Goal: Task Accomplishment & Management: Complete application form

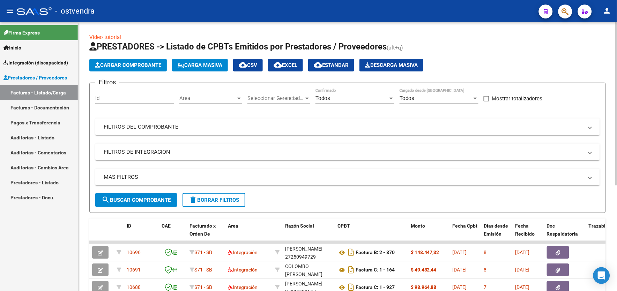
click at [168, 124] on mat-panel-title "FILTROS DEL COMPROBANTE" at bounding box center [343, 127] width 479 height 8
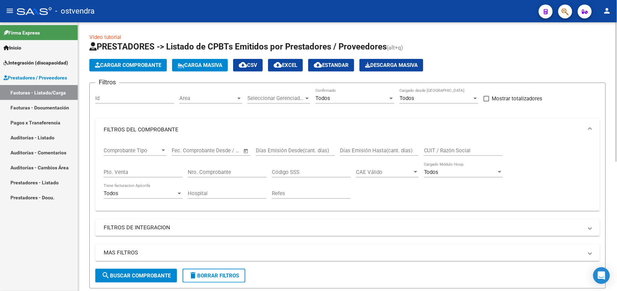
click at [462, 151] on input "CUIT / Razón Social" at bounding box center [463, 151] width 79 height 6
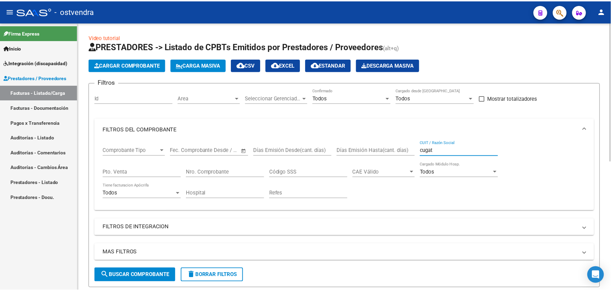
scroll to position [250, 0]
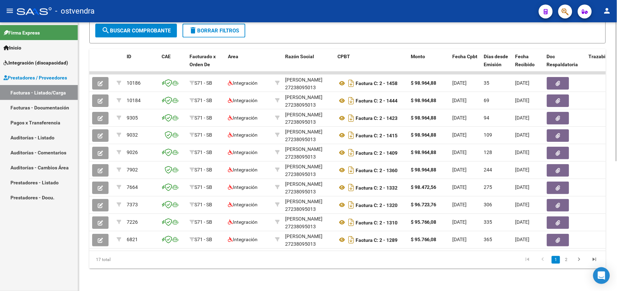
click at [616, 251] on html "menu - ostvendra person Firma Express Inicio Instructivos Contacto OS Integraci…" at bounding box center [308, 145] width 617 height 291
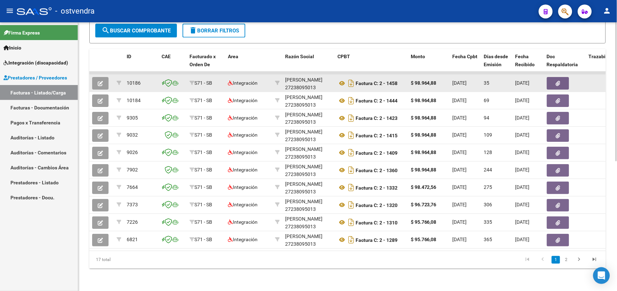
type input "cugat"
click at [103, 77] on button "button" at bounding box center [100, 83] width 16 height 13
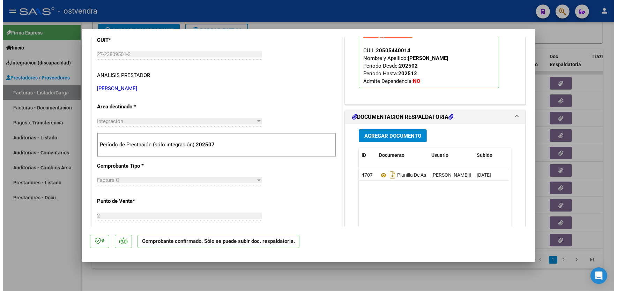
scroll to position [186, 0]
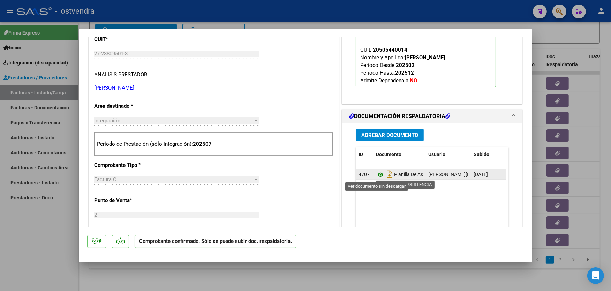
click at [377, 176] on icon at bounding box center [380, 175] width 9 height 8
click at [346, 12] on div at bounding box center [305, 145] width 611 height 291
type input "$ 0,00"
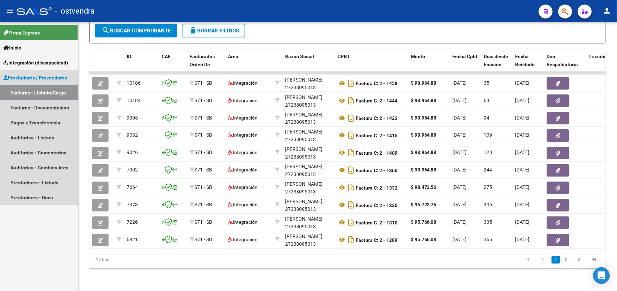
click at [58, 78] on span "Prestadores / Proveedores" at bounding box center [34, 78] width 63 height 8
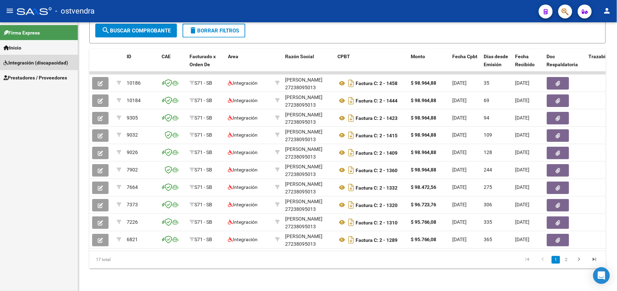
click at [59, 62] on span "Integración (discapacidad)" at bounding box center [35, 63] width 65 height 8
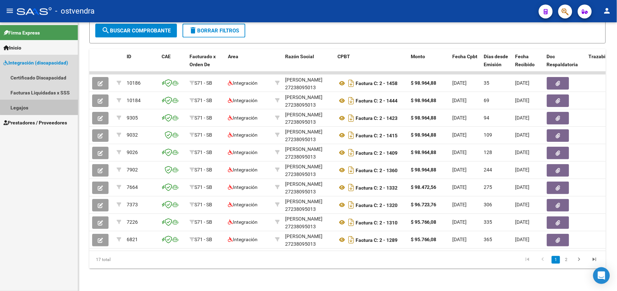
click at [59, 104] on link "Legajos" at bounding box center [39, 107] width 78 height 15
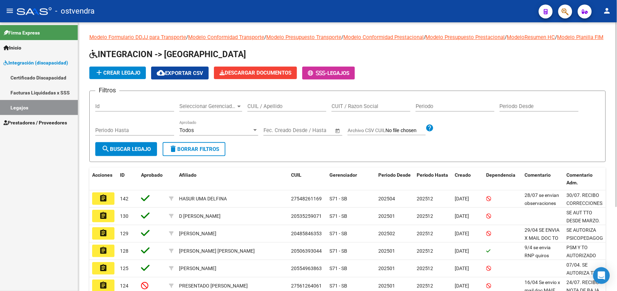
scroll to position [123, 0]
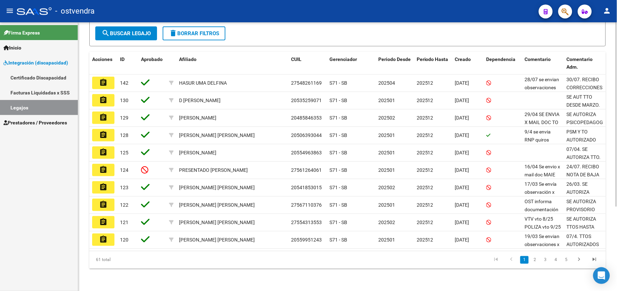
click at [616, 258] on html "menu - ostvendra person Firma Express Inicio Instructivos Contacto OS Integraci…" at bounding box center [308, 145] width 617 height 291
click at [534, 261] on link "2" at bounding box center [535, 260] width 8 height 8
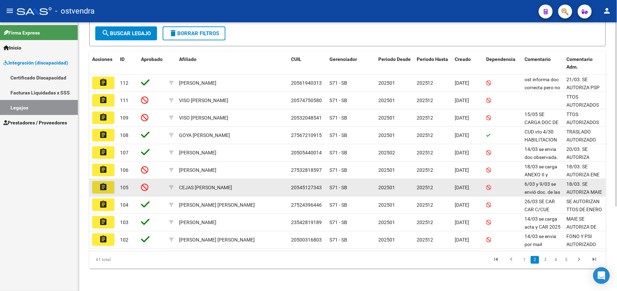
click at [107, 190] on button "assignment" at bounding box center [103, 187] width 22 height 13
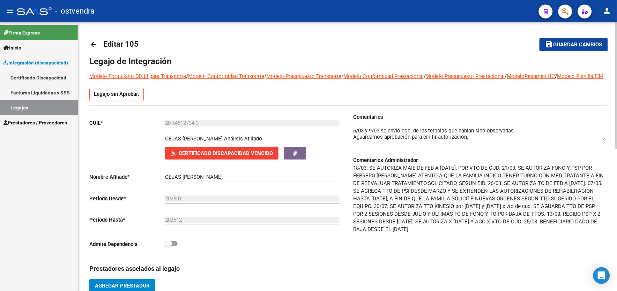
click at [616, 214] on div at bounding box center [616, 156] width 2 height 269
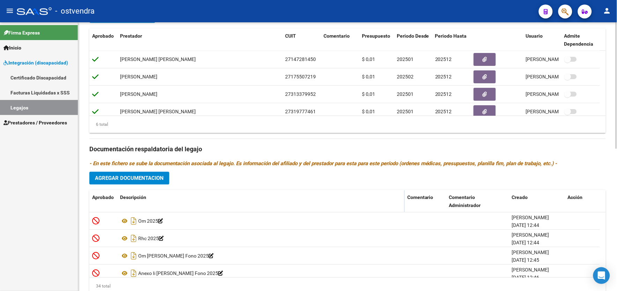
click at [616, 66] on html "menu - ostvendra person Firma Express Inicio Instructivos Contacto OS Integraci…" at bounding box center [308, 145] width 617 height 291
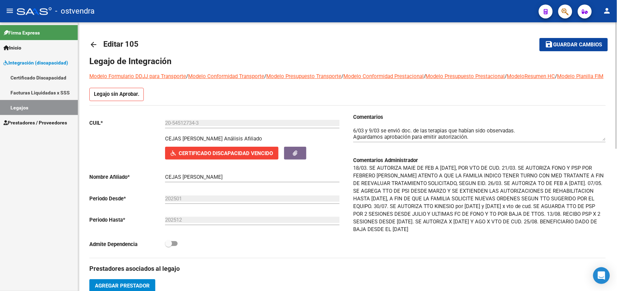
click at [616, 229] on html "menu - ostvendra person Firma Express Inicio Instructivos Contacto OS Integraci…" at bounding box center [308, 145] width 617 height 291
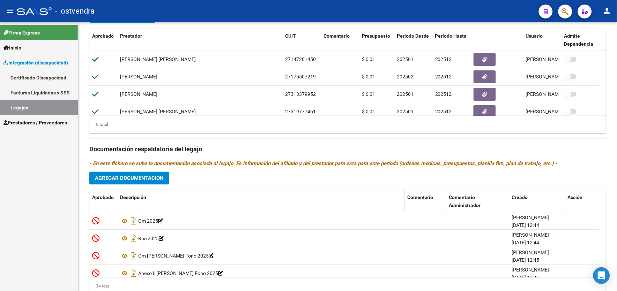
click at [70, 107] on link "Legajos" at bounding box center [39, 107] width 78 height 15
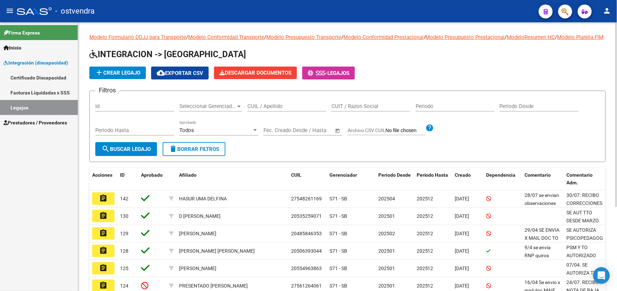
scroll to position [123, 0]
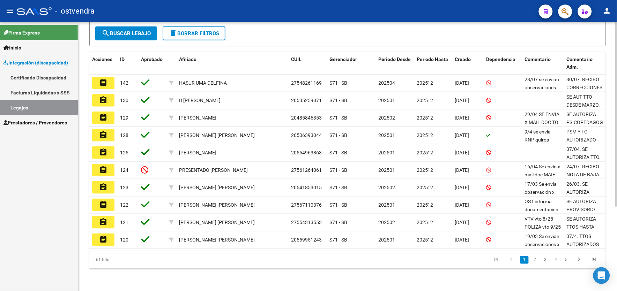
click at [616, 248] on html "menu - ostvendra person Firma Express Inicio Instructivos Contacto OS Integraci…" at bounding box center [308, 145] width 617 height 291
click at [537, 263] on link "2" at bounding box center [535, 260] width 8 height 8
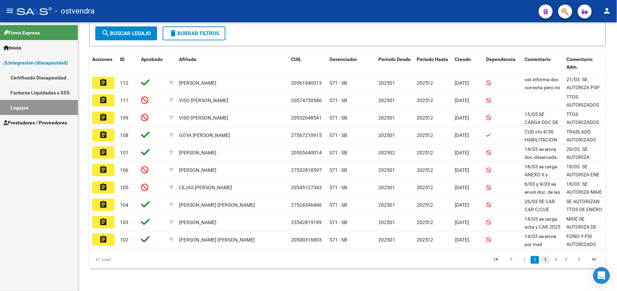
click at [545, 262] on link "3" at bounding box center [545, 260] width 8 height 8
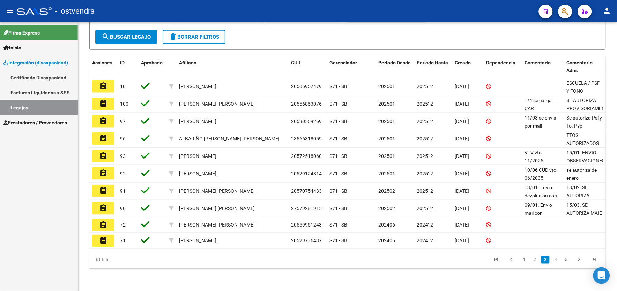
scroll to position [121, 0]
click at [555, 261] on link "4" at bounding box center [556, 260] width 8 height 8
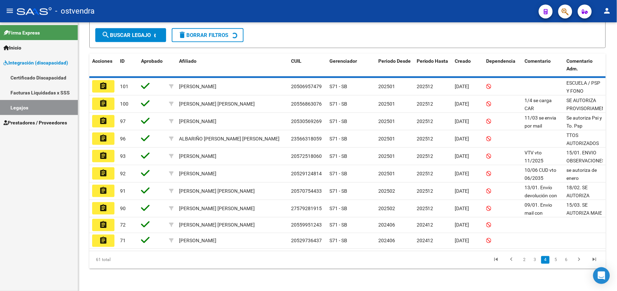
scroll to position [114, 0]
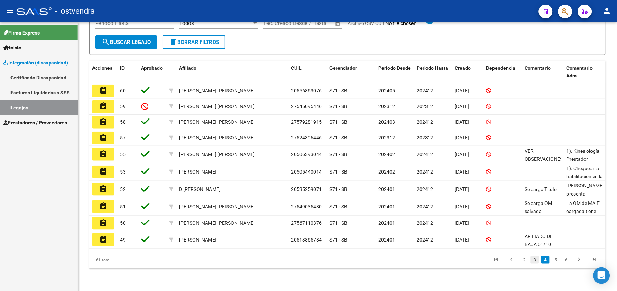
click at [534, 258] on link "3" at bounding box center [535, 260] width 8 height 8
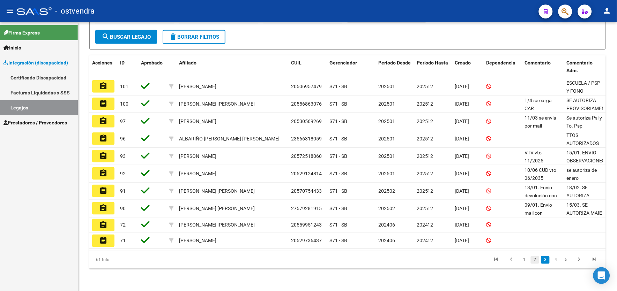
click at [535, 264] on link "2" at bounding box center [535, 260] width 8 height 8
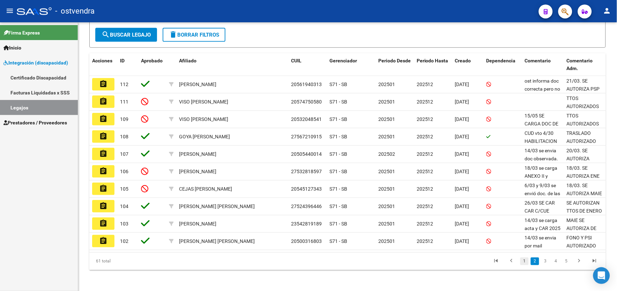
click at [524, 265] on link "1" at bounding box center [524, 262] width 8 height 8
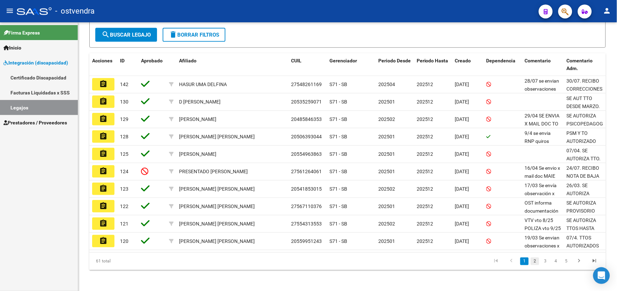
click at [534, 265] on link "2" at bounding box center [535, 262] width 8 height 8
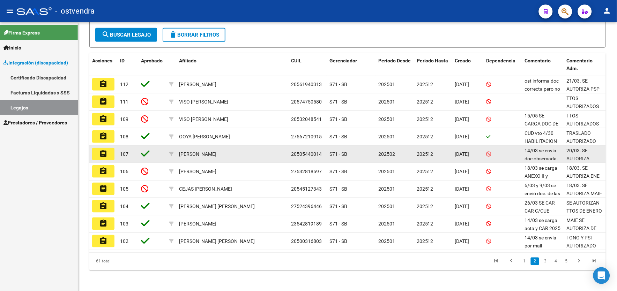
click at [106, 158] on mat-icon "assignment" at bounding box center [103, 154] width 8 height 8
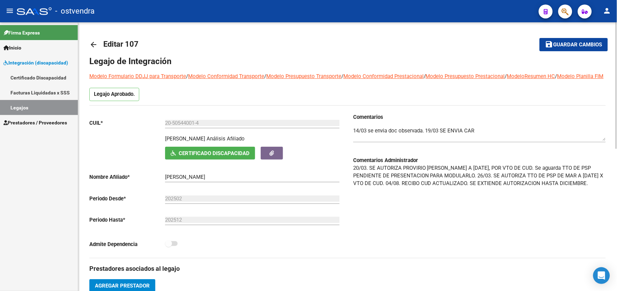
click at [616, 207] on html "menu - ostvendra person Firma Express Inicio Instructivos Contacto OS Integraci…" at bounding box center [308, 145] width 617 height 291
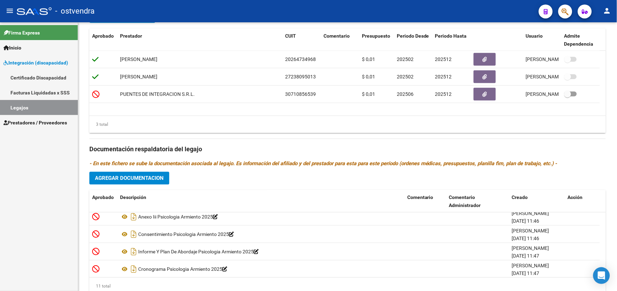
scroll to position [304, 0]
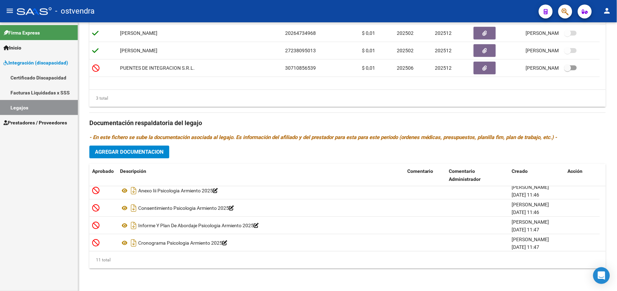
click at [616, 282] on html "menu - ostvendra person Firma Express Inicio Instructivos Contacto OS Integraci…" at bounding box center [308, 145] width 617 height 291
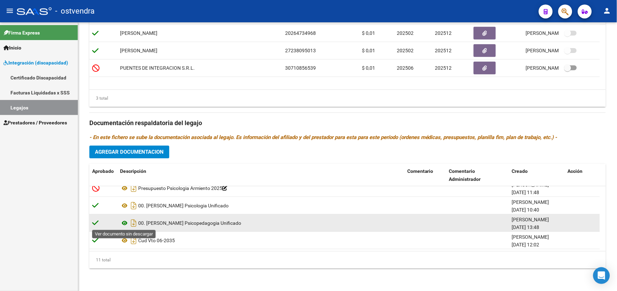
click at [125, 224] on icon at bounding box center [124, 223] width 9 height 8
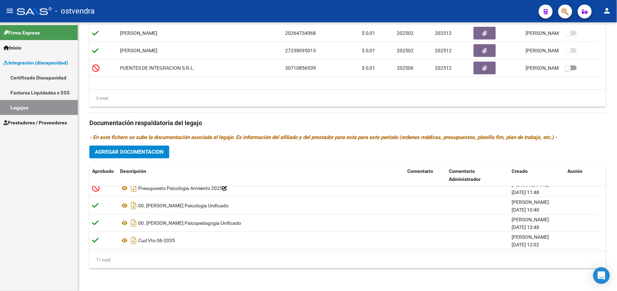
click at [616, 84] on html "menu - ostvendra person Firma Express Inicio Instructivos Contacto OS Integraci…" at bounding box center [308, 145] width 617 height 291
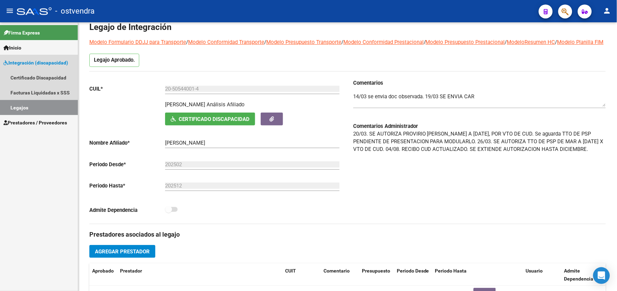
click at [44, 64] on span "Integración (discapacidad)" at bounding box center [35, 63] width 65 height 8
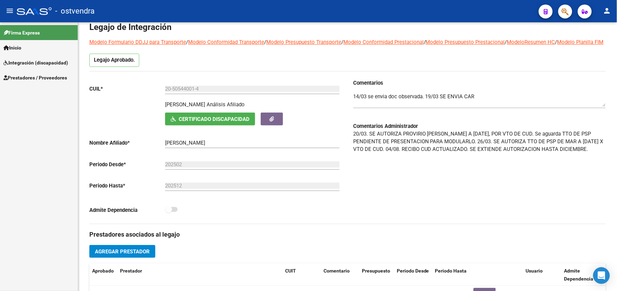
click at [46, 75] on span "Prestadores / Proveedores" at bounding box center [34, 78] width 63 height 8
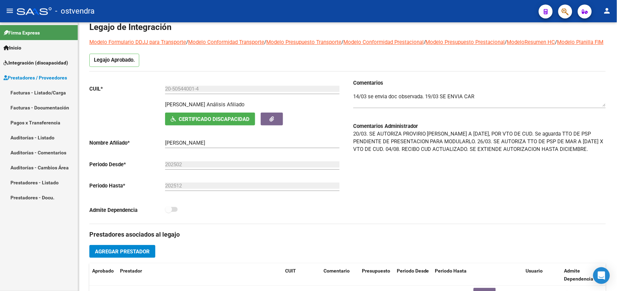
click at [52, 89] on link "Facturas - Listado/Carga" at bounding box center [39, 92] width 78 height 15
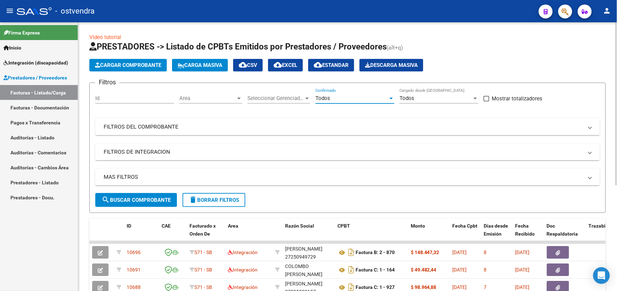
click at [357, 99] on div "Todos" at bounding box center [351, 98] width 73 height 6
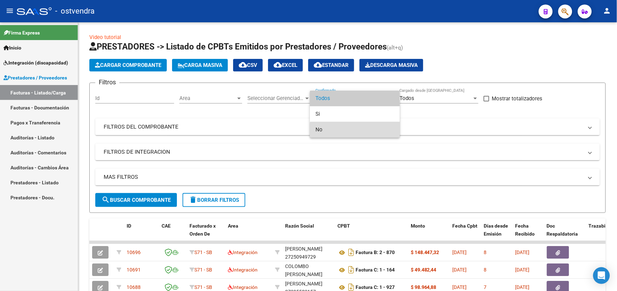
click at [357, 134] on span "No" at bounding box center [354, 130] width 79 height 16
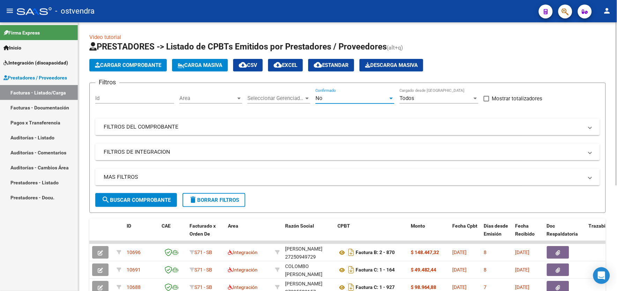
click at [162, 202] on span "search Buscar Comprobante" at bounding box center [136, 200] width 69 height 6
click at [616, 217] on html "menu - ostvendra person Firma Express Inicio Instructivos Contacto OS Integraci…" at bounding box center [308, 145] width 617 height 291
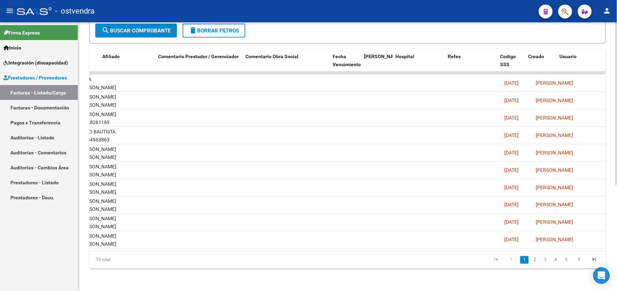
scroll to position [0, 1038]
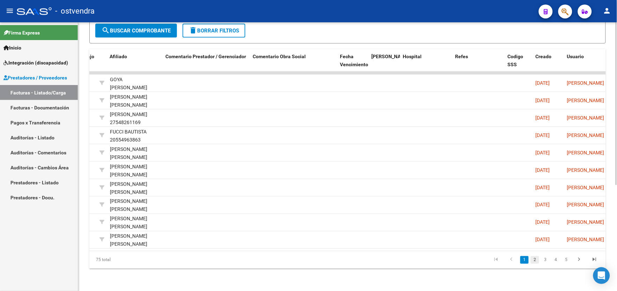
click at [537, 258] on link "2" at bounding box center [535, 260] width 8 height 8
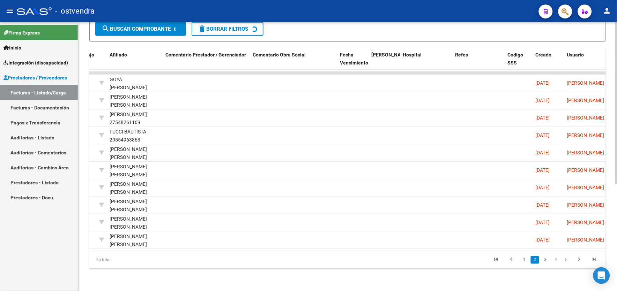
scroll to position [175, 0]
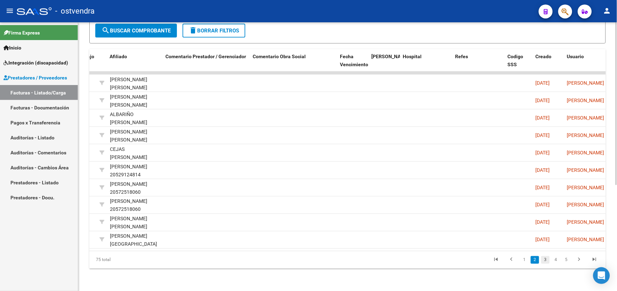
click at [546, 261] on link "3" at bounding box center [545, 260] width 8 height 8
click at [560, 262] on link "4" at bounding box center [556, 260] width 8 height 8
click at [559, 262] on link "5" at bounding box center [556, 260] width 8 height 8
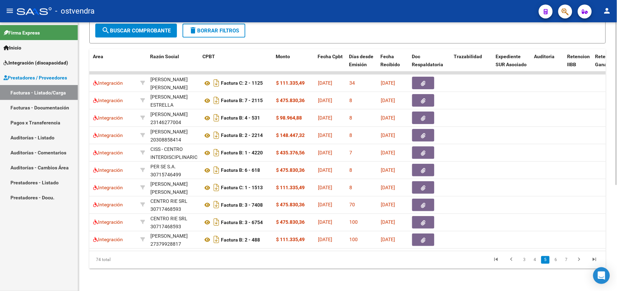
scroll to position [0, 0]
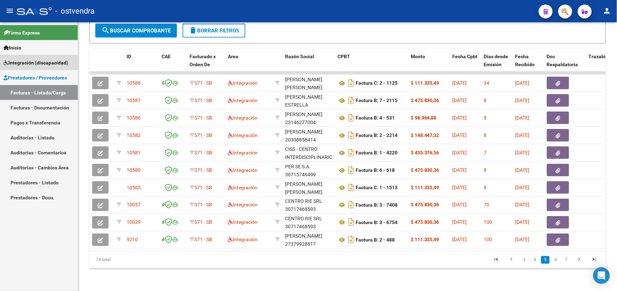
click at [32, 66] on span "Integración (discapacidad)" at bounding box center [35, 63] width 65 height 8
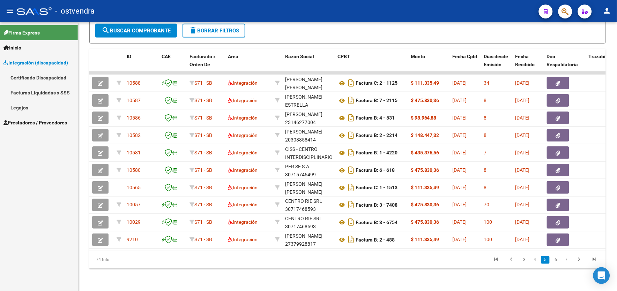
click at [27, 109] on link "Legajos" at bounding box center [39, 107] width 78 height 15
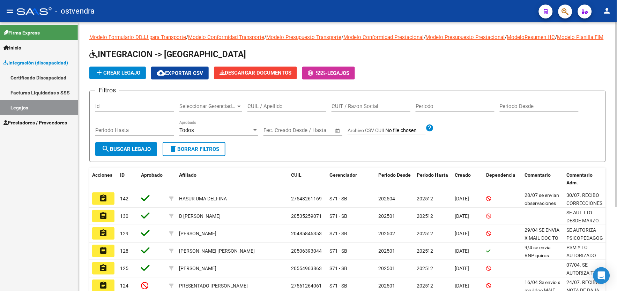
scroll to position [123, 0]
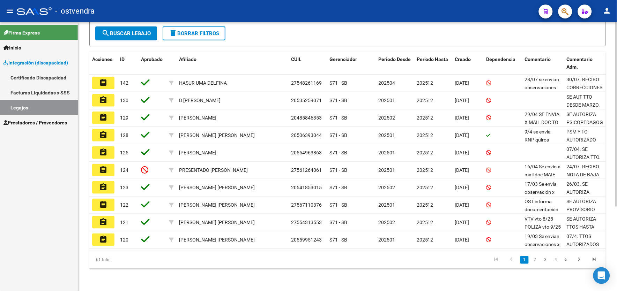
click at [616, 239] on html "menu - ostvendra person Firma Express Inicio Instructivos Contacto OS Integraci…" at bounding box center [308, 145] width 617 height 291
click at [536, 260] on link "2" at bounding box center [535, 260] width 8 height 8
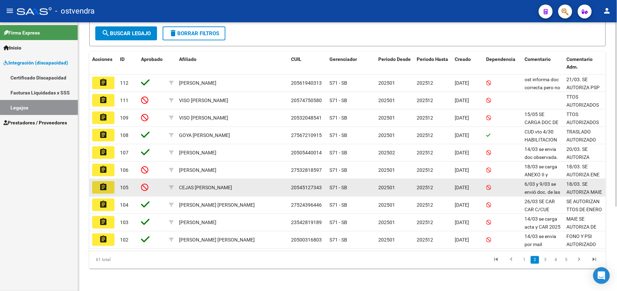
click at [108, 183] on button "assignment" at bounding box center [103, 187] width 22 height 13
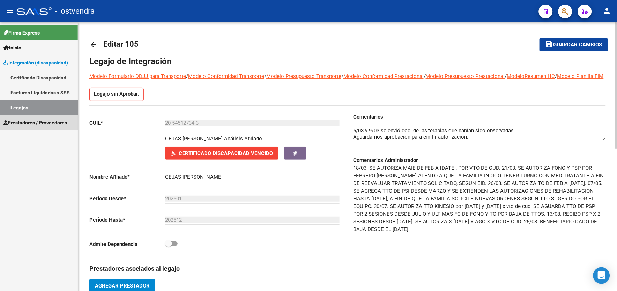
click at [43, 123] on span "Prestadores / Proveedores" at bounding box center [34, 123] width 63 height 8
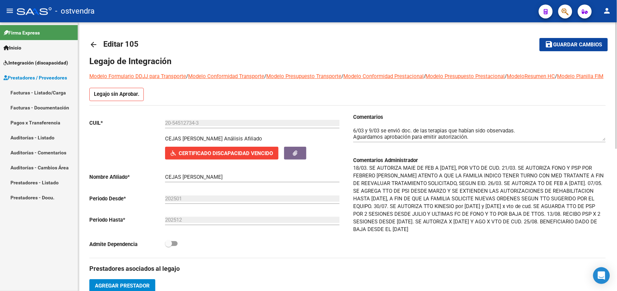
click at [51, 96] on link "Facturas - Listado/Carga" at bounding box center [39, 92] width 78 height 15
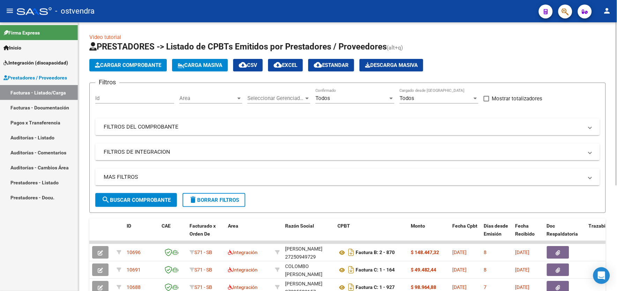
click at [166, 126] on mat-panel-title "FILTROS DEL COMPROBANTE" at bounding box center [343, 127] width 479 height 8
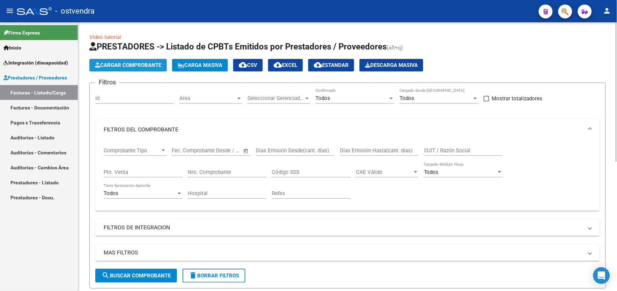
click at [144, 62] on span "Cargar Comprobante" at bounding box center [128, 65] width 66 height 6
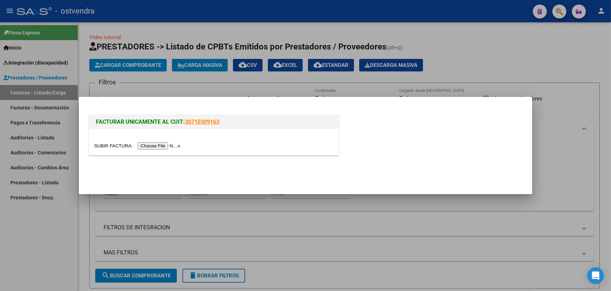
click at [155, 149] on input "file" at bounding box center [138, 145] width 88 height 7
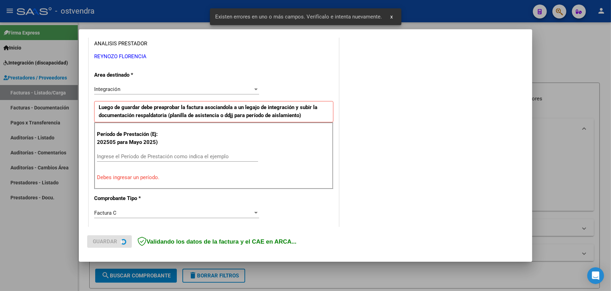
scroll to position [148, 0]
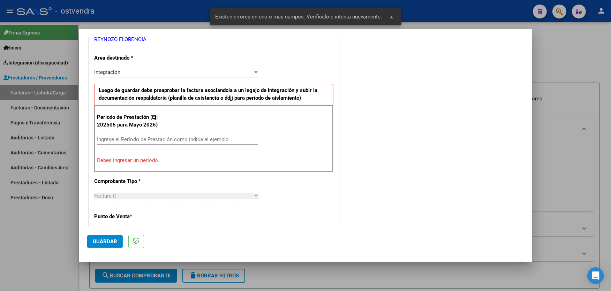
click at [200, 136] on input "Ingrese el Período de Prestación como indica el ejemplo" at bounding box center [177, 139] width 161 height 6
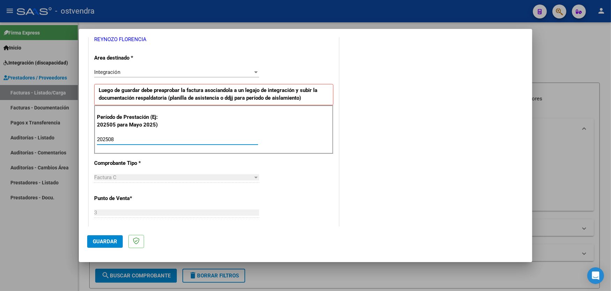
type input "202508"
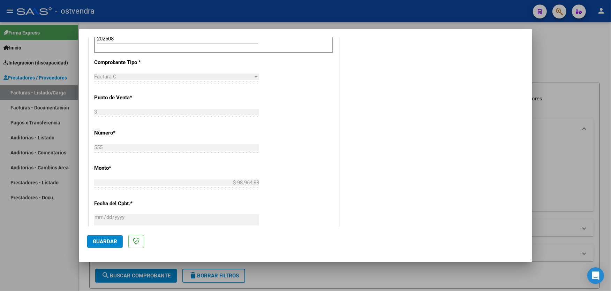
scroll to position [256, 0]
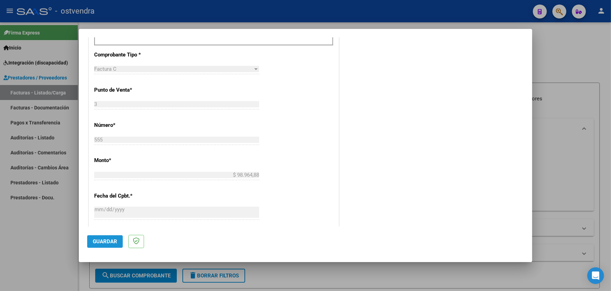
click at [114, 238] on button "Guardar" at bounding box center [105, 241] width 36 height 13
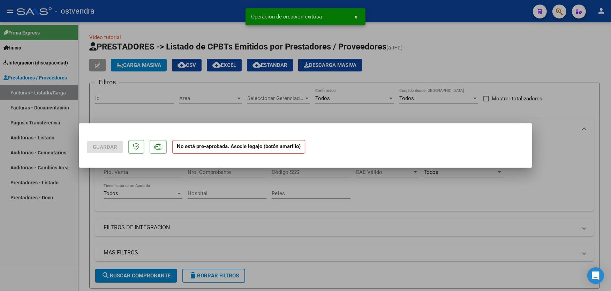
scroll to position [0, 0]
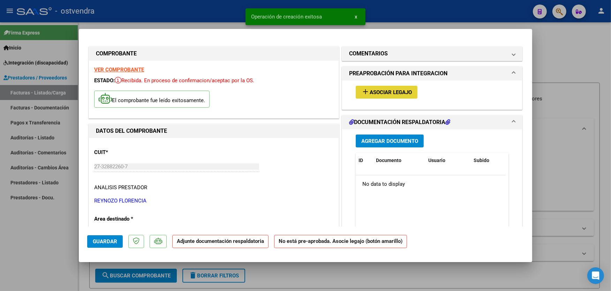
click at [392, 93] on span "Asociar Legajo" at bounding box center [391, 92] width 42 height 6
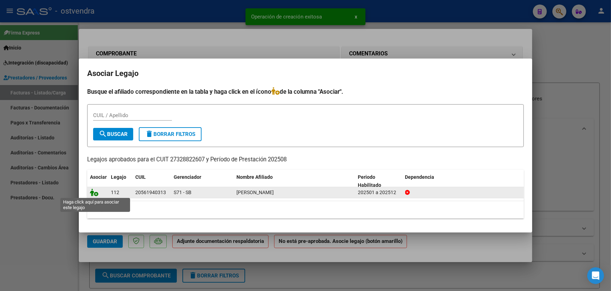
click at [95, 196] on icon at bounding box center [94, 193] width 8 height 8
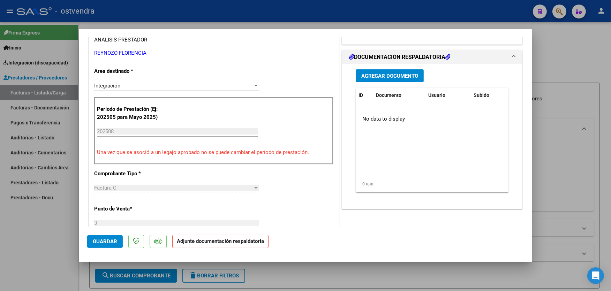
scroll to position [155, 0]
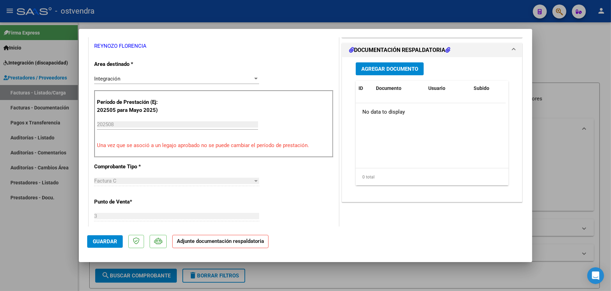
click at [395, 72] on button "Agregar Documento" at bounding box center [390, 68] width 68 height 13
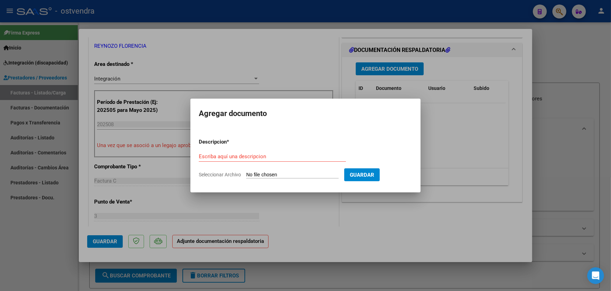
click at [300, 175] on input "Seleccionar Archivo" at bounding box center [292, 175] width 92 height 7
type input "C:\fakepath\ASISTENCIA C-3-555.pdf"
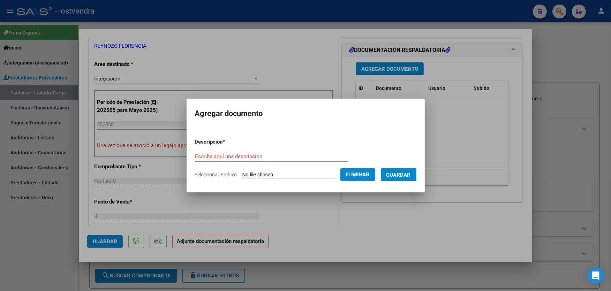
click at [277, 154] on input "Escriba aquí una descripcion" at bounding box center [271, 156] width 153 height 6
type input "PLANILLA DE ASISTENCIA"
click at [407, 179] on button "Guardar" at bounding box center [399, 174] width 36 height 13
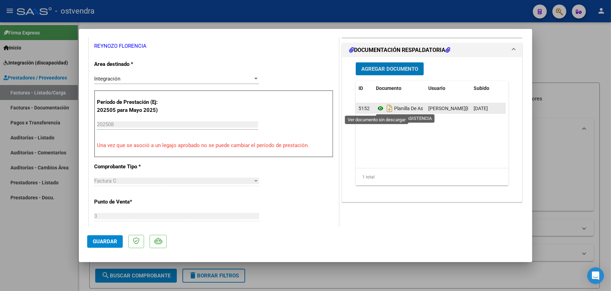
click at [380, 107] on icon at bounding box center [380, 108] width 9 height 8
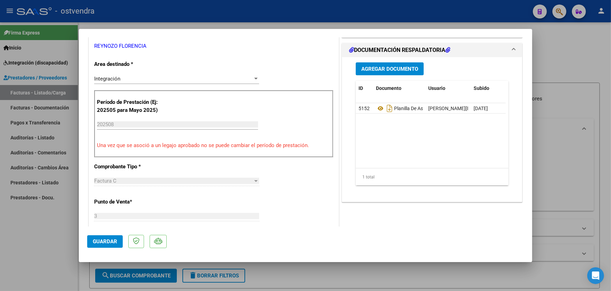
click at [118, 242] on button "Guardar" at bounding box center [105, 241] width 36 height 13
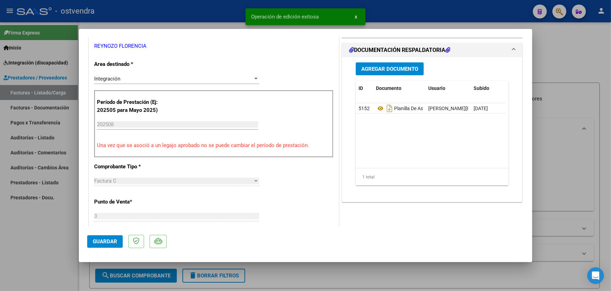
click at [179, 12] on div at bounding box center [305, 145] width 611 height 291
type input "$ 0,00"
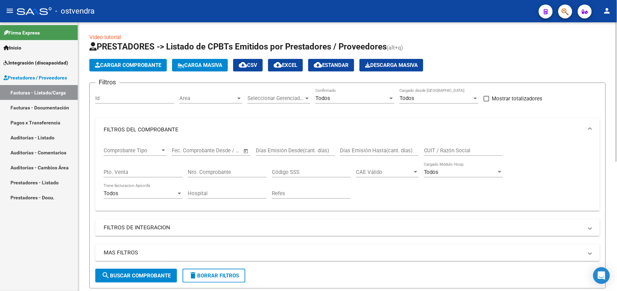
click at [130, 65] on span "Cargar Comprobante" at bounding box center [128, 65] width 66 height 6
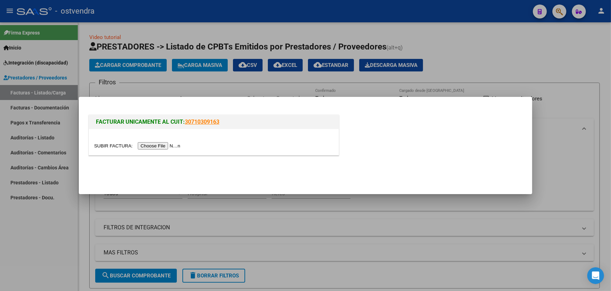
click at [168, 148] on input "file" at bounding box center [138, 145] width 88 height 7
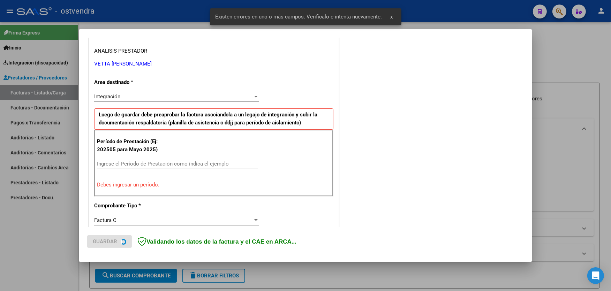
scroll to position [135, 0]
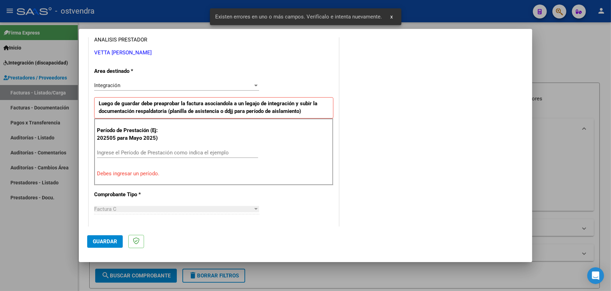
click at [197, 152] on input "Ingrese el Período de Prestación como indica el ejemplo" at bounding box center [177, 153] width 161 height 6
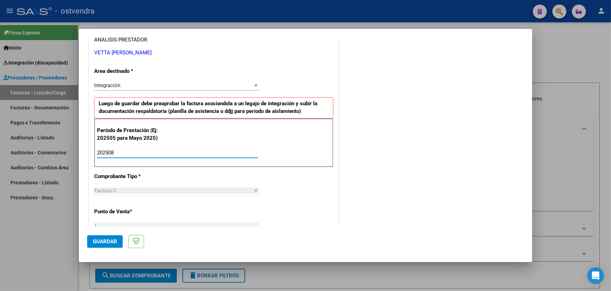
type input "202508"
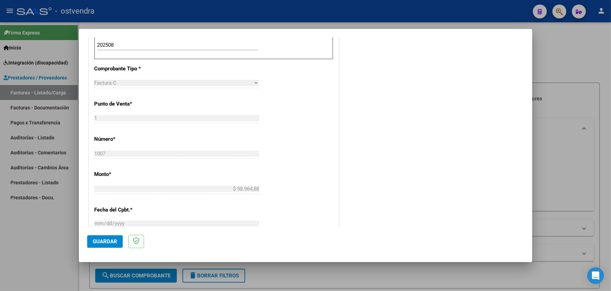
scroll to position [259, 0]
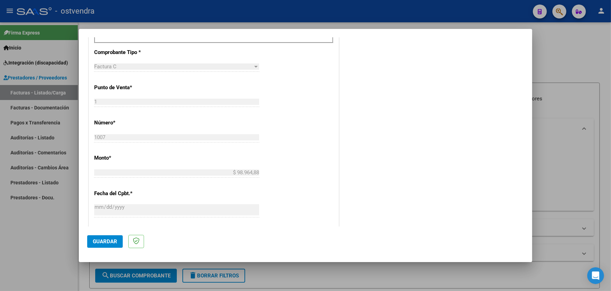
click at [99, 241] on span "Guardar" at bounding box center [105, 242] width 24 height 6
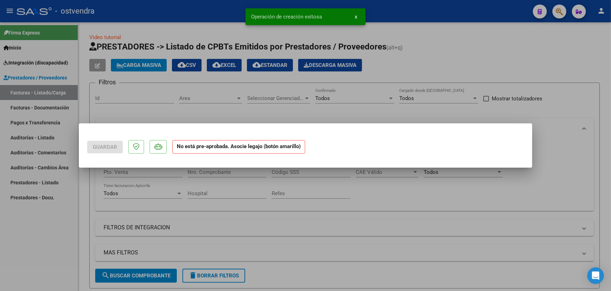
scroll to position [0, 0]
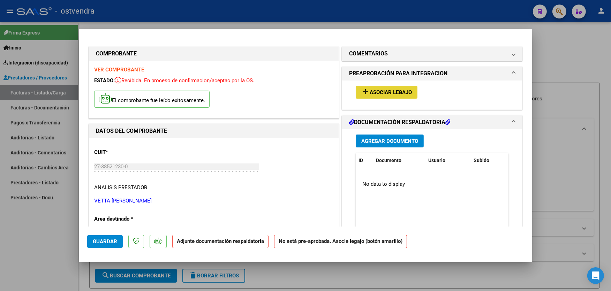
click at [395, 88] on button "add Asociar Legajo" at bounding box center [387, 92] width 62 height 13
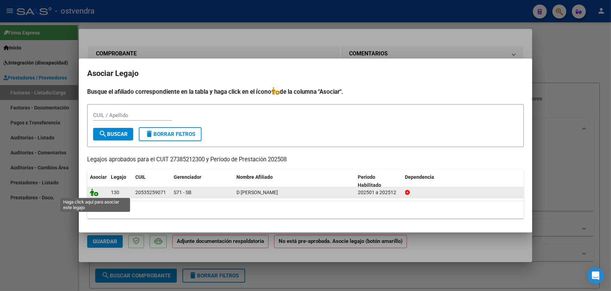
click at [95, 193] on icon at bounding box center [94, 193] width 8 height 8
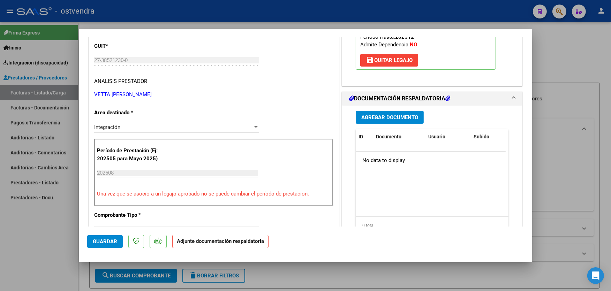
scroll to position [108, 0]
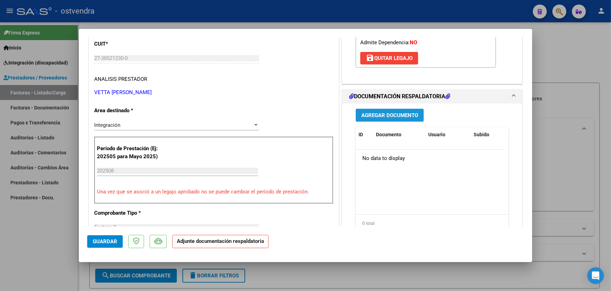
click at [400, 116] on span "Agregar Documento" at bounding box center [389, 115] width 57 height 6
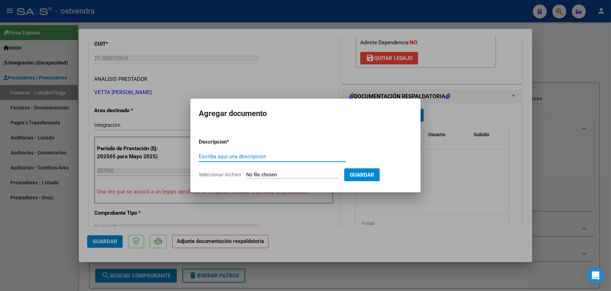
click at [304, 172] on input "Seleccionar Archivo" at bounding box center [292, 175] width 92 height 7
type input "C:\fakepath\ASISTENCIA C-1-1007.pdf"
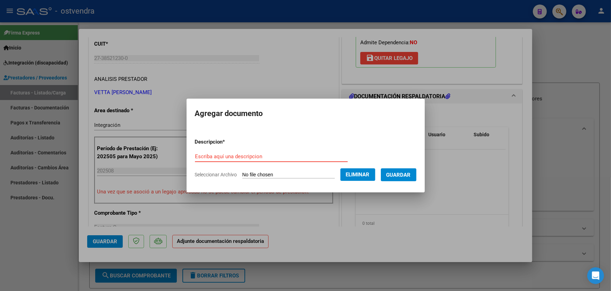
click at [274, 158] on input "Escriba aquí una descripcion" at bounding box center [271, 156] width 153 height 6
type input "PLANILLA DE ASISTENCIA"
click at [399, 172] on span "Guardar" at bounding box center [399, 175] width 24 height 6
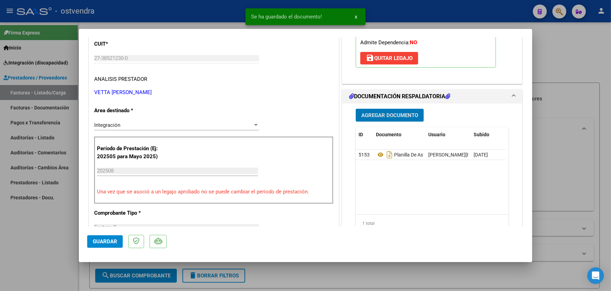
click at [396, 172] on datatable-body "5153 Planilla De Asistencia [PERSON_NAME][EMAIL_ADDRESS][DOMAIN_NAME] - [PERSON…" at bounding box center [431, 182] width 150 height 65
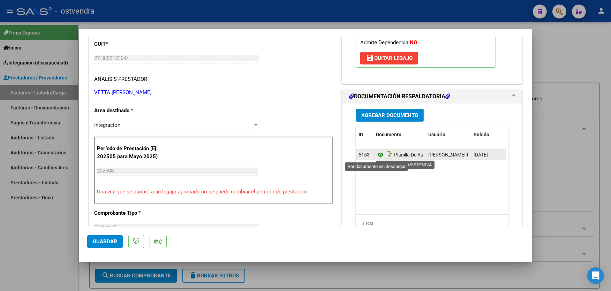
click at [376, 154] on icon at bounding box center [380, 155] width 9 height 8
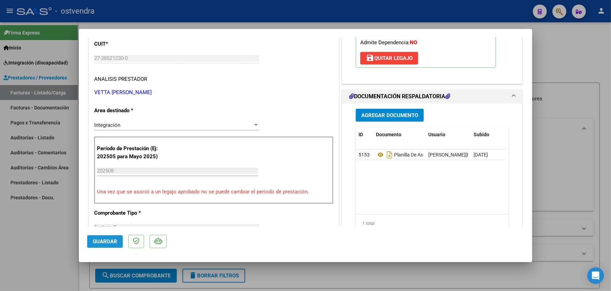
click at [117, 239] on span "Guardar" at bounding box center [105, 242] width 24 height 6
